Goal: Task Accomplishment & Management: Manage account settings

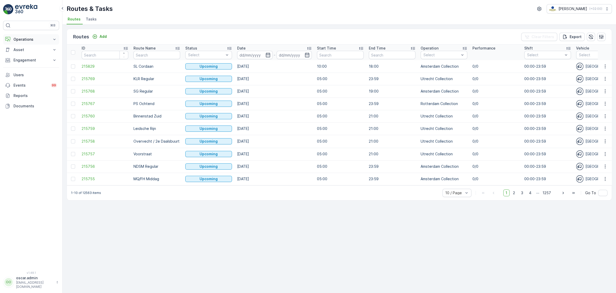
click at [22, 40] on p "Operations" at bounding box center [30, 39] width 35 height 5
click at [25, 64] on p "Routes & Tasks" at bounding box center [26, 62] width 27 height 5
click at [25, 55] on p "Planning" at bounding box center [20, 55] width 15 height 5
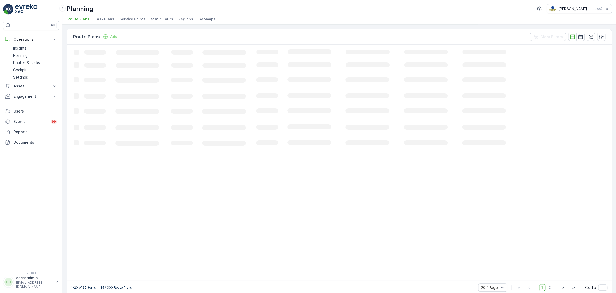
click at [130, 17] on span "Service Points" at bounding box center [133, 19] width 26 height 5
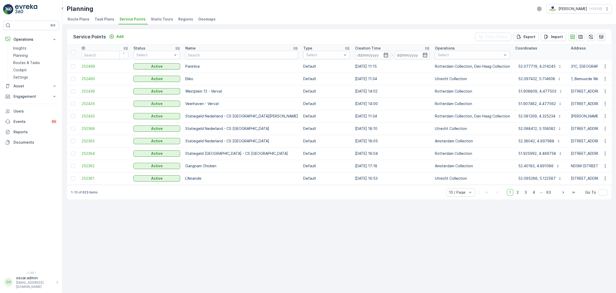
click at [603, 38] on icon "button" at bounding box center [601, 36] width 5 height 5
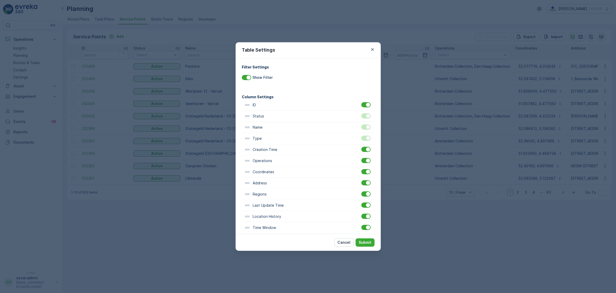
click at [603, 38] on div "Table Settings Filter Settings Show Filter Column Settings ID Status Name Type …" at bounding box center [308, 146] width 616 height 293
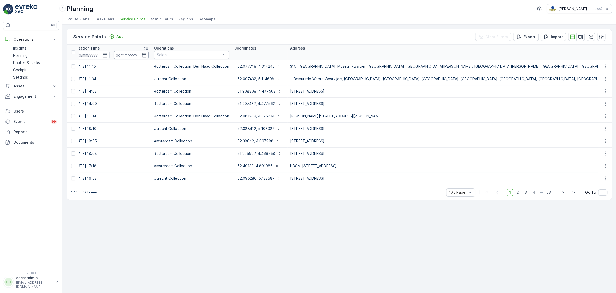
scroll to position [0, 404]
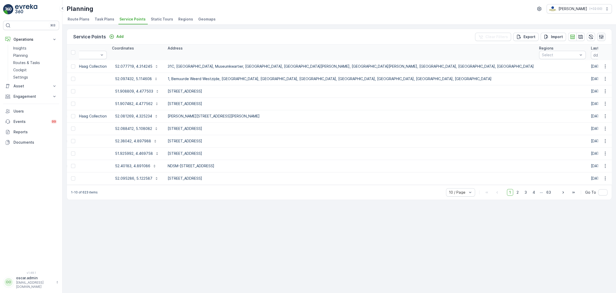
click at [603, 37] on icon "button" at bounding box center [602, 36] width 4 height 4
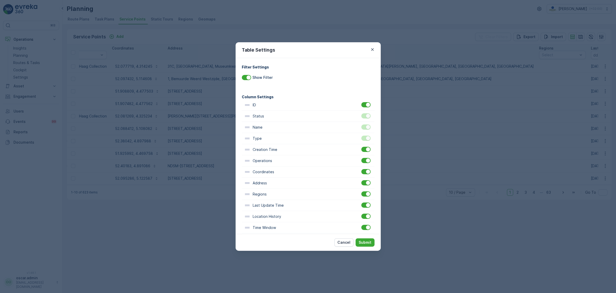
click at [366, 119] on div at bounding box center [366, 115] width 9 height 5
click at [365, 116] on div at bounding box center [366, 115] width 9 height 5
click at [368, 117] on div at bounding box center [368, 116] width 4 height 4
click at [363, 242] on p "Submit" at bounding box center [365, 242] width 13 height 5
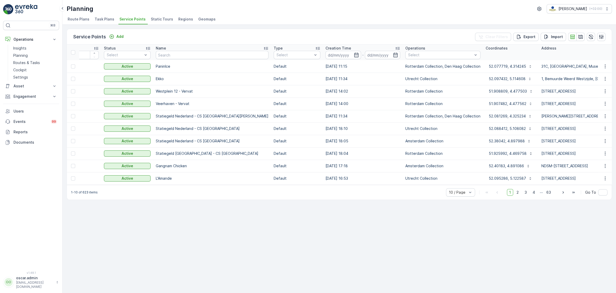
scroll to position [0, 0]
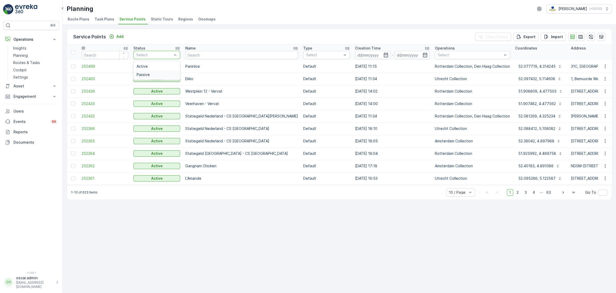
click at [158, 74] on div "Passive" at bounding box center [157, 75] width 40 height 4
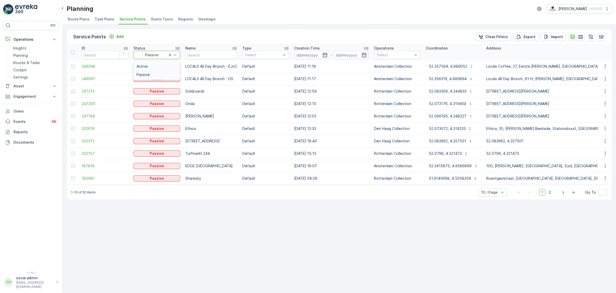
click at [157, 67] on div "Active" at bounding box center [157, 66] width 40 height 4
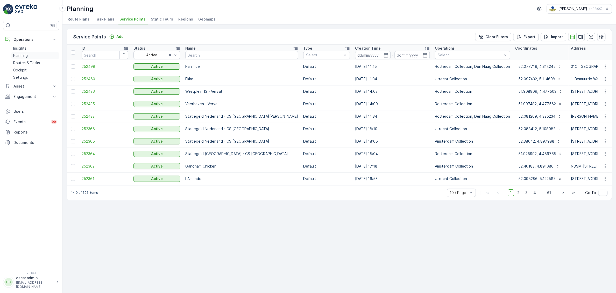
click at [28, 55] on link "Planning" at bounding box center [35, 55] width 48 height 7
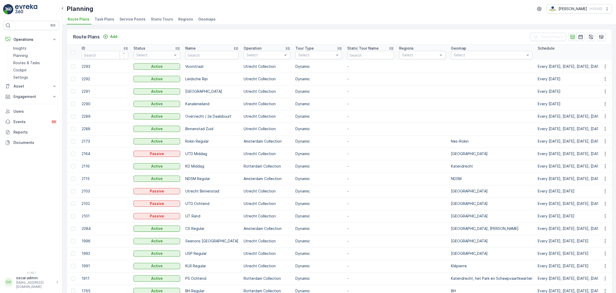
click at [104, 21] on span "Task Plans" at bounding box center [105, 19] width 20 height 5
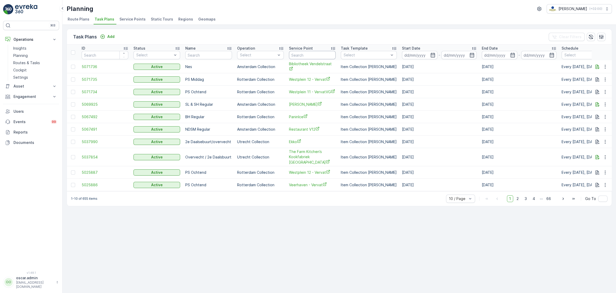
click at [295, 57] on input "text" at bounding box center [312, 55] width 47 height 8
type input "sama"
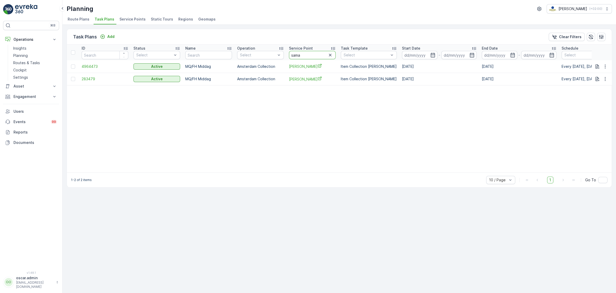
drag, startPoint x: 307, startPoint y: 57, endPoint x: 260, endPoint y: 44, distance: 48.2
click at [289, 51] on input "sama" at bounding box center [312, 55] width 47 height 8
type input "kometen"
click at [314, 63] on td "Kometen Brood & Café" at bounding box center [313, 66] width 52 height 12
click at [312, 65] on span "Kometen Brood & Café" at bounding box center [312, 66] width 47 height 5
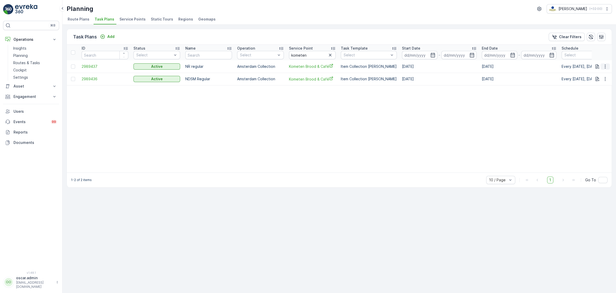
click at [604, 64] on icon "button" at bounding box center [605, 66] width 5 height 5
click at [605, 80] on span "Edit Task Plan" at bounding box center [596, 81] width 24 height 5
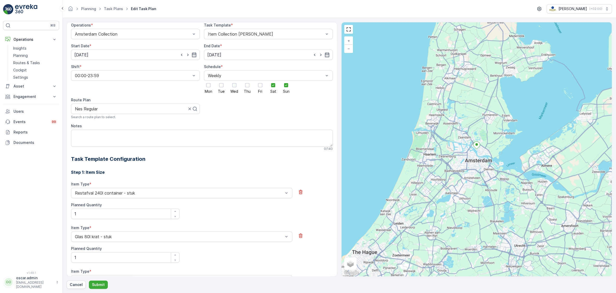
scroll to position [44, 0]
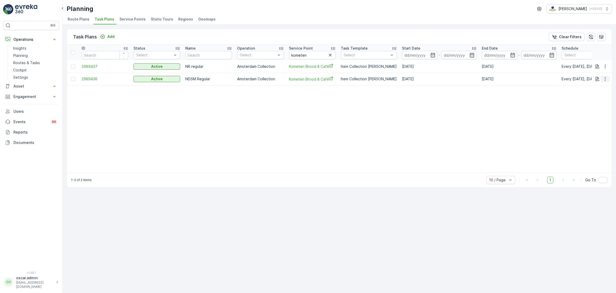
click at [609, 80] on button "button" at bounding box center [605, 79] width 9 height 6
click at [595, 93] on span "Edit Task Plan" at bounding box center [596, 93] width 24 height 5
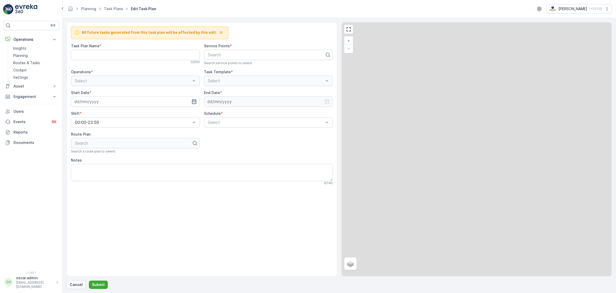
type Name "NDSM Regular"
type input "[DATE]"
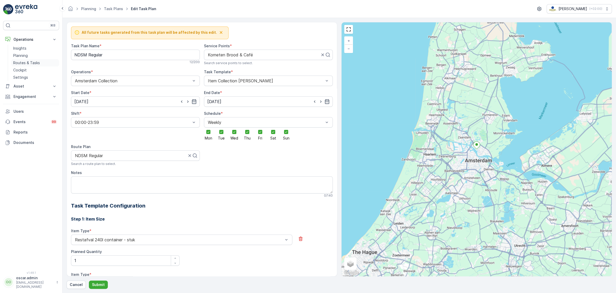
click at [31, 63] on p "Routes & Tasks" at bounding box center [26, 62] width 27 height 5
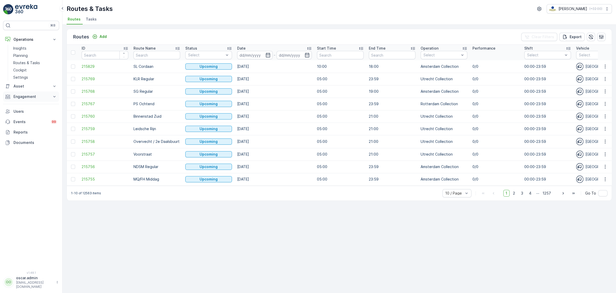
click at [23, 95] on p "Engagement" at bounding box center [30, 96] width 35 height 5
click at [22, 108] on link "Insights" at bounding box center [35, 105] width 48 height 7
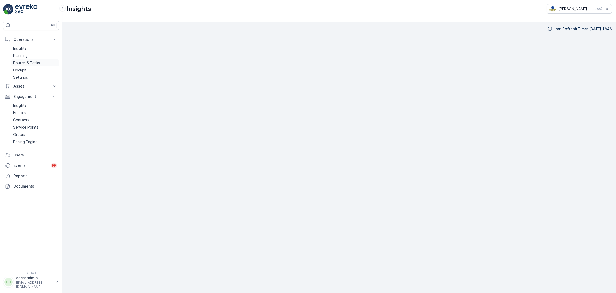
click at [33, 62] on p "Routes & Tasks" at bounding box center [26, 62] width 27 height 5
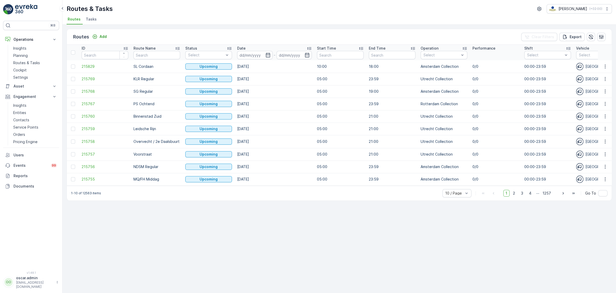
click at [93, 21] on span "Tasks" at bounding box center [91, 19] width 11 height 5
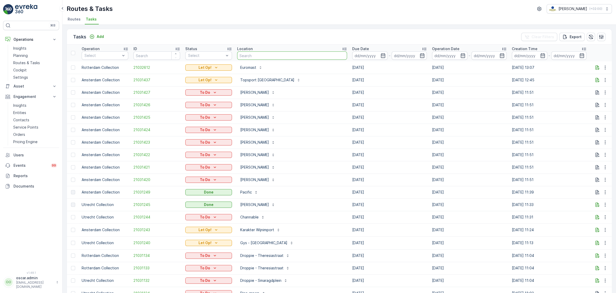
click at [242, 55] on input "text" at bounding box center [292, 55] width 110 height 8
type input "Komet"
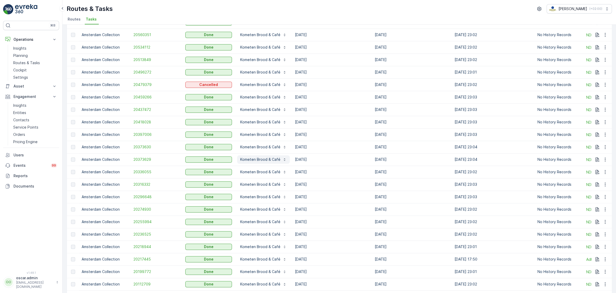
scroll to position [405, 0]
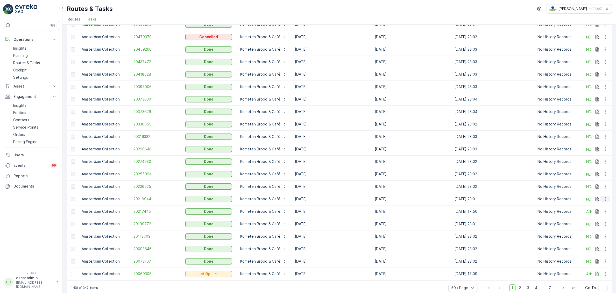
click at [606, 200] on icon "button" at bounding box center [605, 198] width 5 height 5
click at [593, 204] on span "See More Details" at bounding box center [599, 205] width 30 height 5
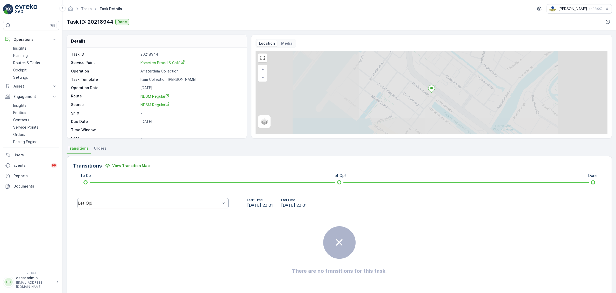
click at [172, 201] on div "Let Op!" at bounding box center [149, 202] width 143 height 5
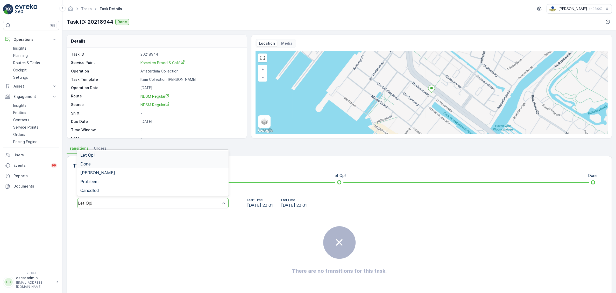
click at [94, 165] on div "Done" at bounding box center [152, 163] width 145 height 5
